Goal: Find specific page/section: Find specific page/section

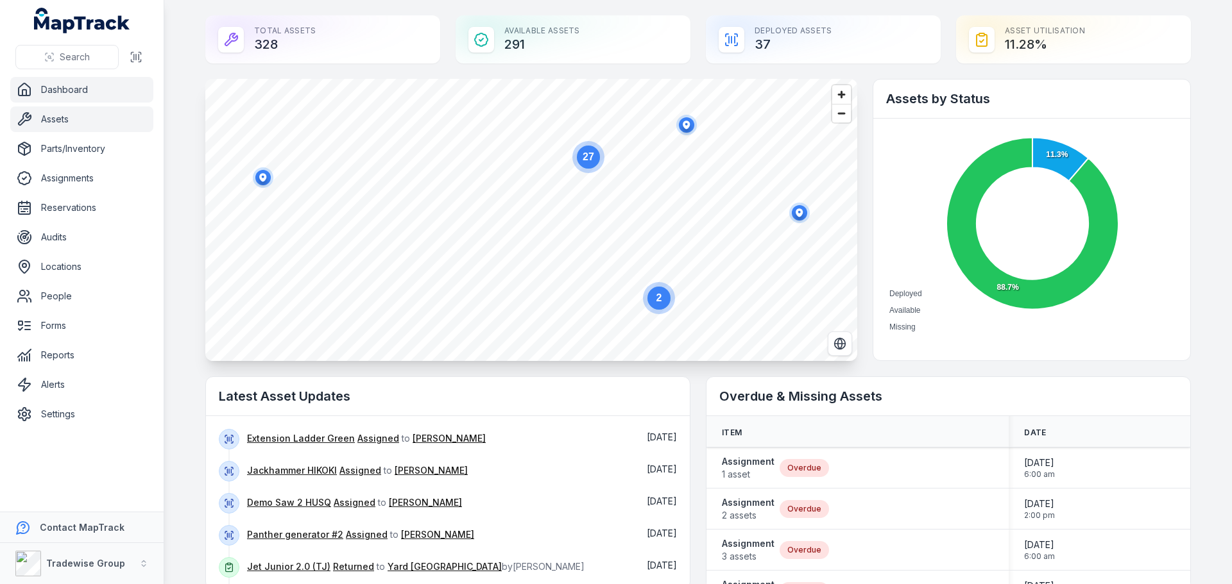
click at [59, 108] on link "Assets" at bounding box center [81, 120] width 143 height 26
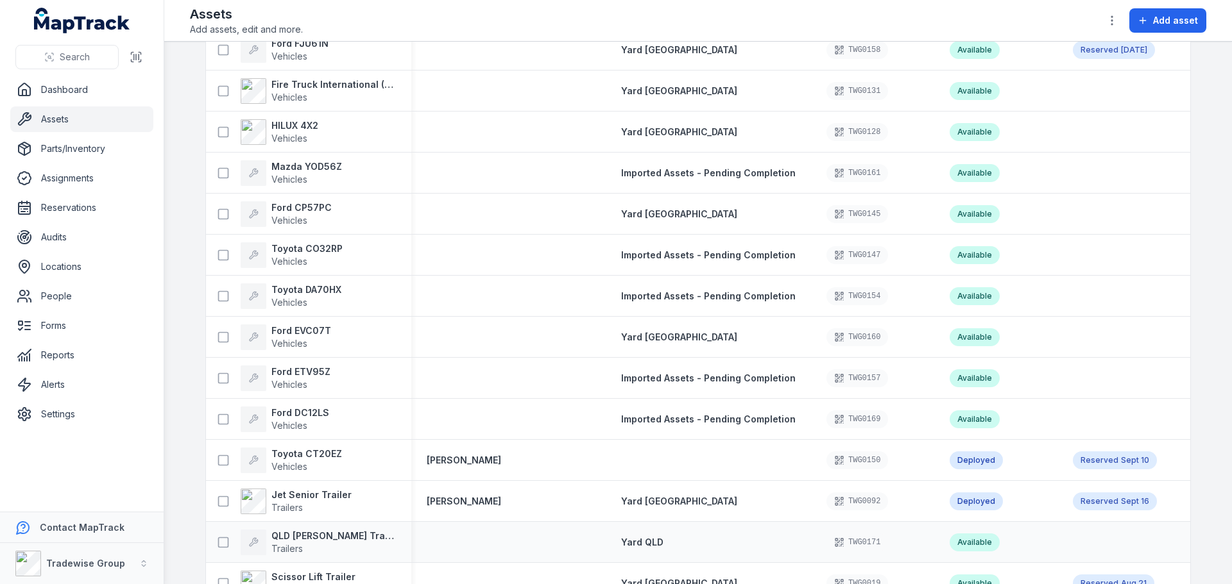
scroll to position [4692, 0]
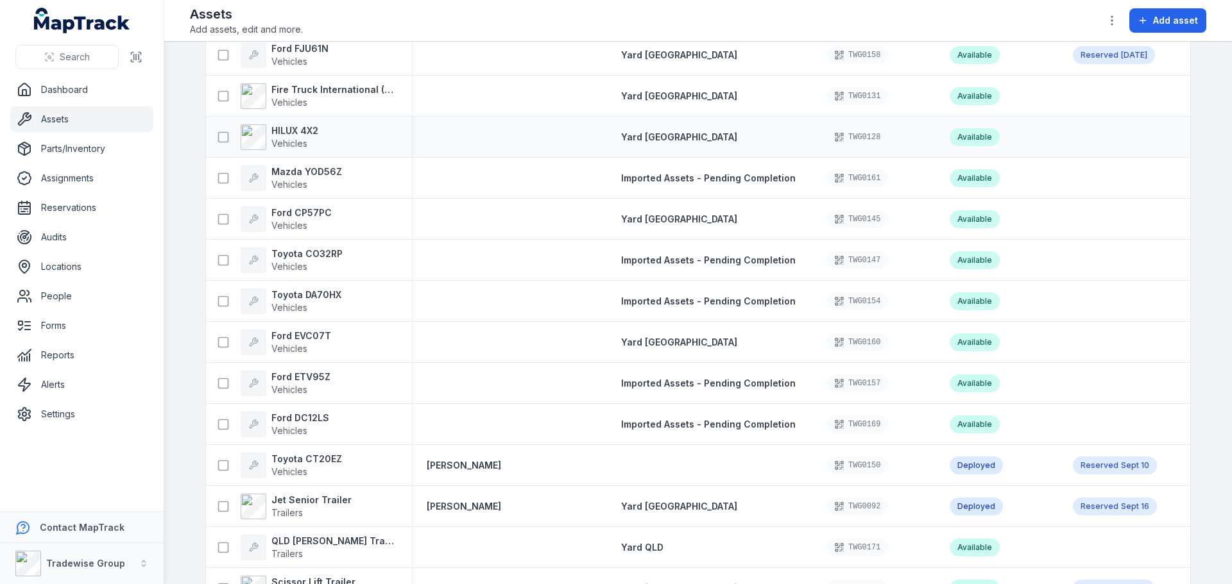
click at [315, 134] on div "HILUX 4X2 Vehicles" at bounding box center [303, 137] width 185 height 26
click at [293, 132] on strong "HILUX 4X2" at bounding box center [294, 130] width 47 height 13
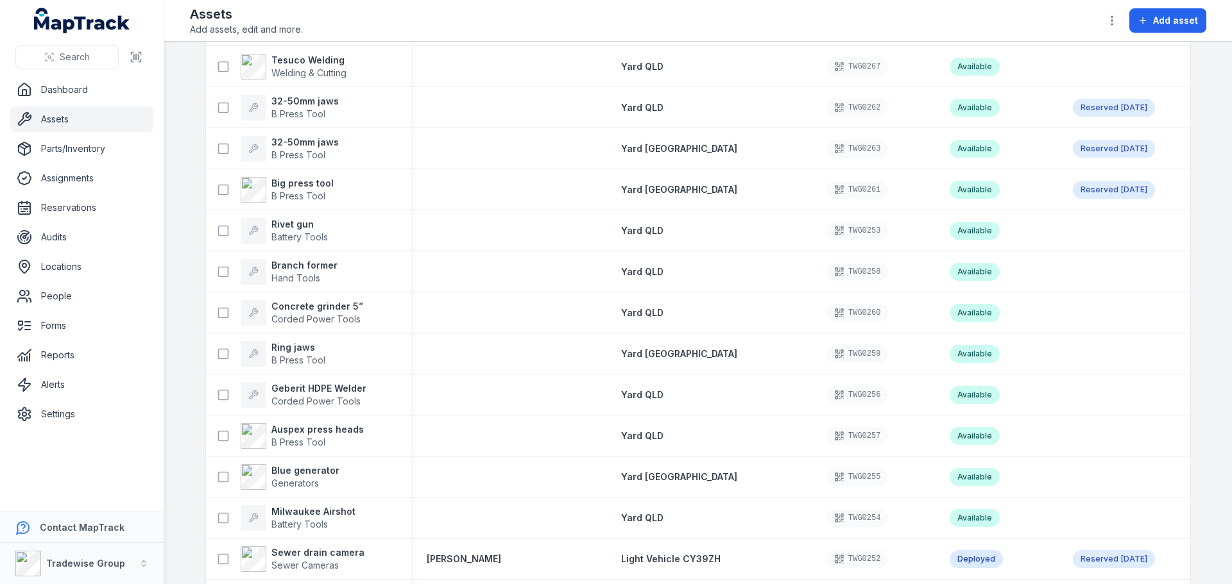
scroll to position [1155, 0]
